Goal: Book appointment/travel/reservation

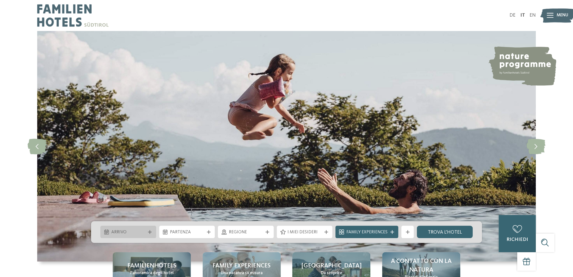
click at [125, 232] on span "Arrivo" at bounding box center [128, 232] width 34 height 6
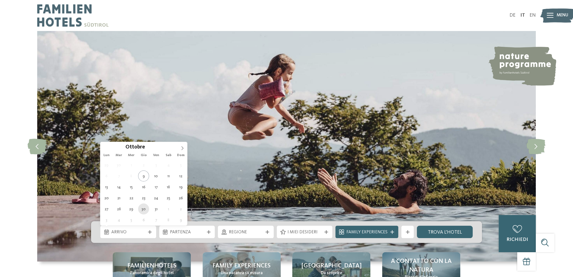
type div "30.10.2025"
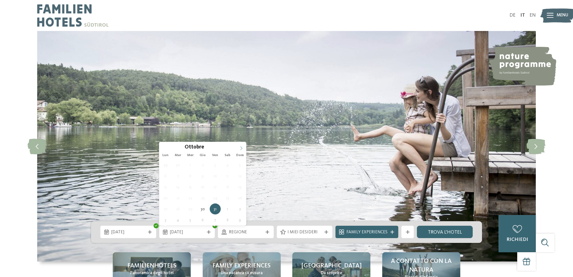
click at [241, 148] on icon at bounding box center [241, 148] width 4 height 4
type div "01.11.2025"
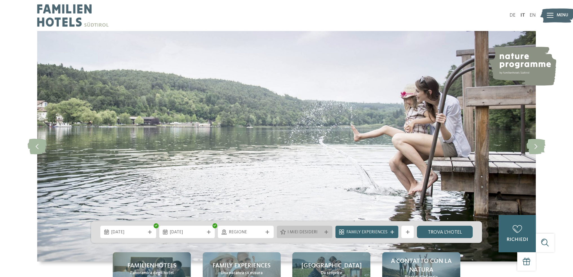
click at [325, 232] on div at bounding box center [326, 232] width 6 height 4
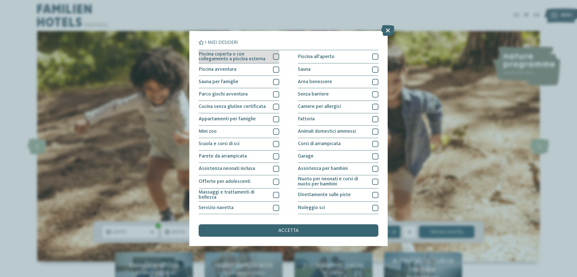
click at [276, 57] on div at bounding box center [276, 57] width 6 height 6
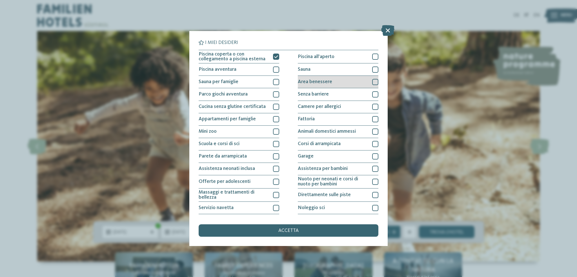
click at [372, 81] on div at bounding box center [375, 82] width 6 height 6
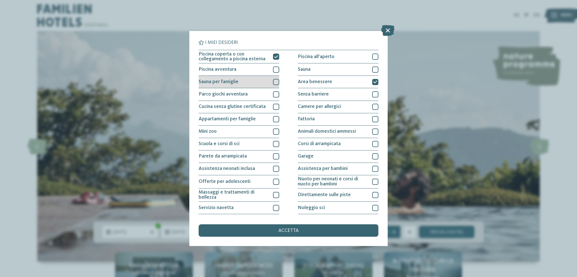
click at [277, 84] on div at bounding box center [276, 82] width 6 height 6
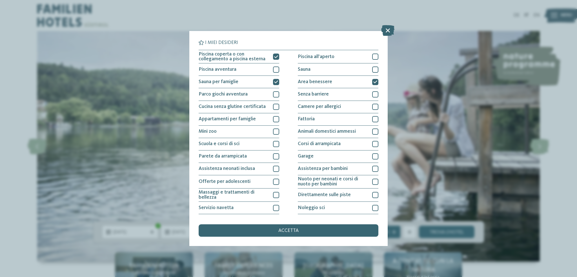
click at [314, 229] on div "accetta" at bounding box center [289, 230] width 180 height 12
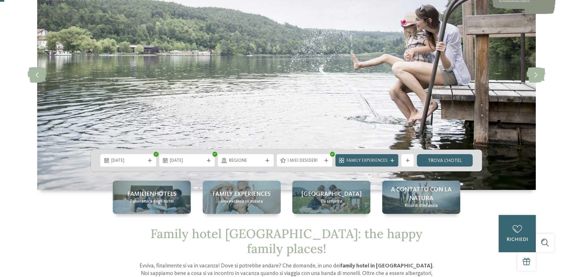
scroll to position [85, 0]
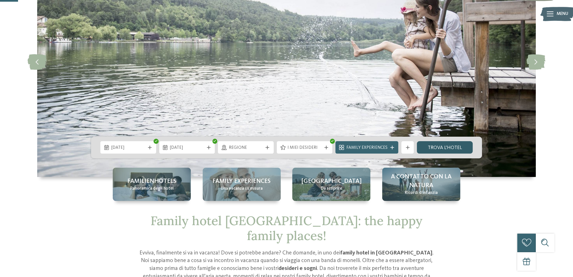
click at [437, 146] on link "trova l’hotel" at bounding box center [445, 147] width 56 height 12
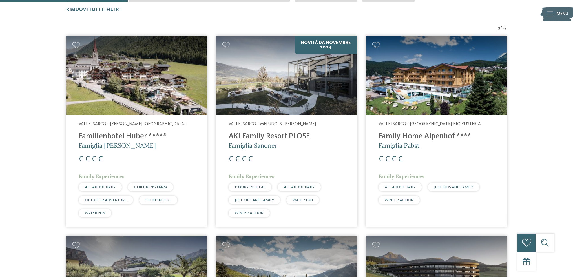
scroll to position [206, 0]
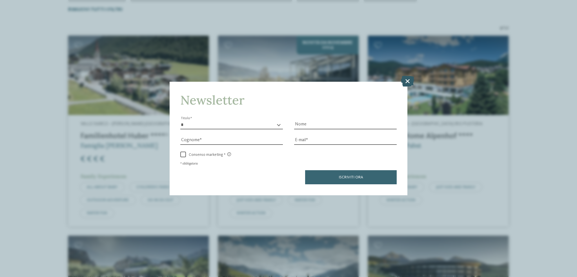
click at [406, 83] on icon at bounding box center [407, 81] width 13 height 11
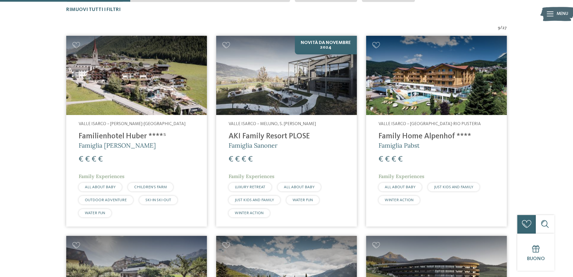
click at [109, 135] on h4 "Familienhotel Huber ****ˢ" at bounding box center [137, 136] width 116 height 9
click at [292, 134] on h4 "AKI Family Resort PLOSE" at bounding box center [286, 136] width 116 height 9
click at [418, 147] on span "Famiglia Pabst" at bounding box center [398, 145] width 41 height 8
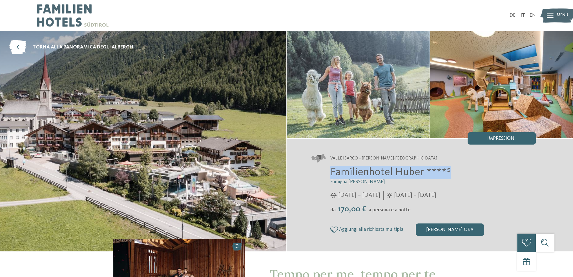
drag, startPoint x: 453, startPoint y: 171, endPoint x: 325, endPoint y: 170, distance: 127.4
click at [325, 170] on div "Familienhotel Huber ****ˢ Famiglia Stolz 05/12/2025 – 12/04/2026 da" at bounding box center [424, 201] width 224 height 70
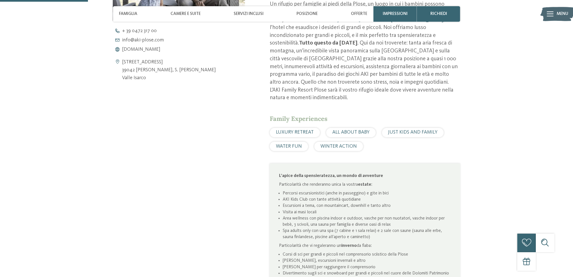
scroll to position [366, 0]
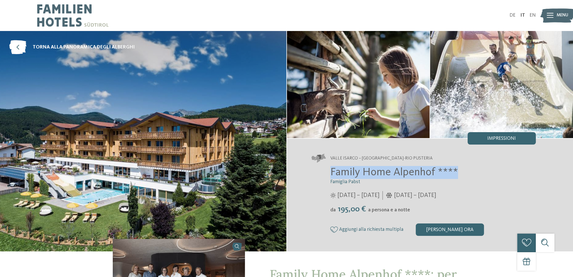
drag, startPoint x: 464, startPoint y: 174, endPoint x: 286, endPoint y: 174, distance: 178.1
click at [286, 175] on div "torna alla panoramica degli alberghi da" at bounding box center [286, 141] width 573 height 220
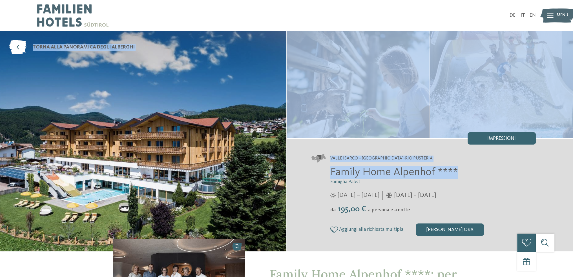
copy div "torna alla panoramica degli alberghi Valle Isarco – Maranza-Rio Pusteria Family…"
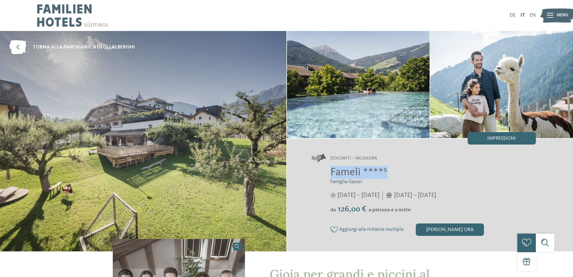
drag, startPoint x: 394, startPoint y: 171, endPoint x: 302, endPoint y: 171, distance: 92.1
click at [302, 171] on div "Dolomiti – Valdaora Fameli ****ˢ Famiglia Gasser da" at bounding box center [430, 195] width 286 height 113
copy span "Fameli ****ˢ"
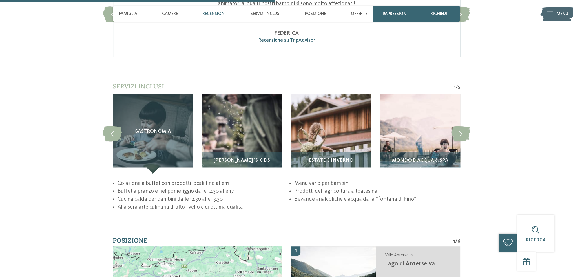
scroll to position [1240, 0]
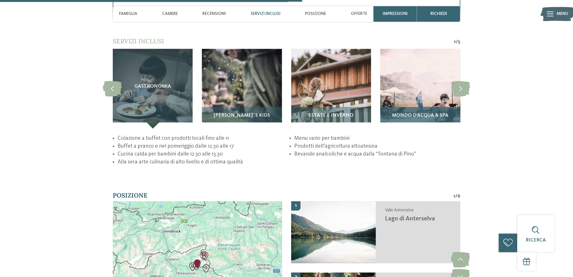
click at [433, 118] on div "Mondo d’acqua & Spa" at bounding box center [420, 118] width 80 height 22
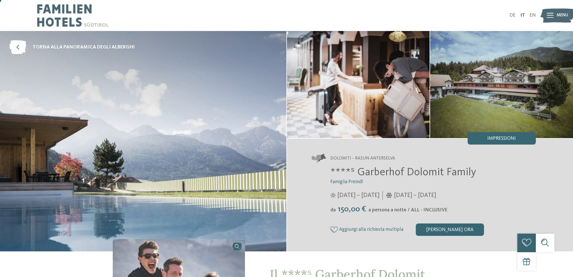
scroll to position [85, 0]
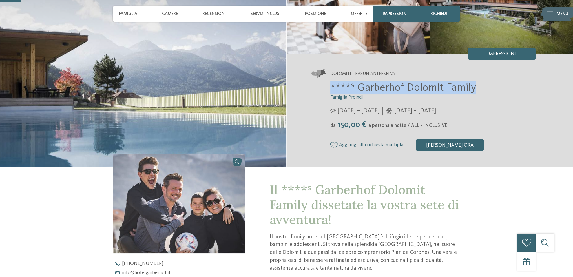
drag, startPoint x: 486, startPoint y: 88, endPoint x: 299, endPoint y: 84, distance: 186.3
click at [299, 84] on div "Dolomiti – Rasun-Anterselva ****ˢ Garberhof Dolomit Family Famiglia Preindl 07/…" at bounding box center [430, 110] width 286 height 113
copy span "****ˢ Garberhof Dolomit Family"
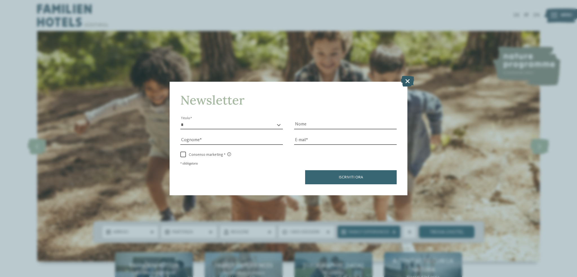
click at [407, 85] on icon at bounding box center [407, 81] width 13 height 11
